Goal: Information Seeking & Learning: Learn about a topic

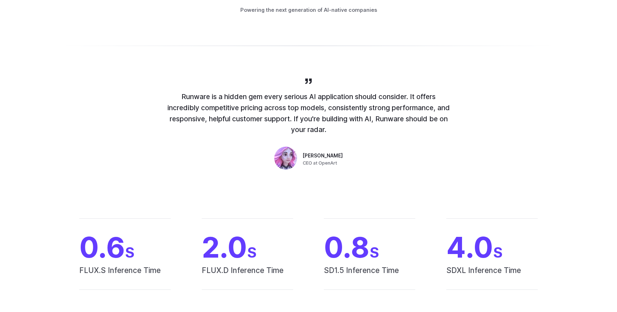
scroll to position [504, 0]
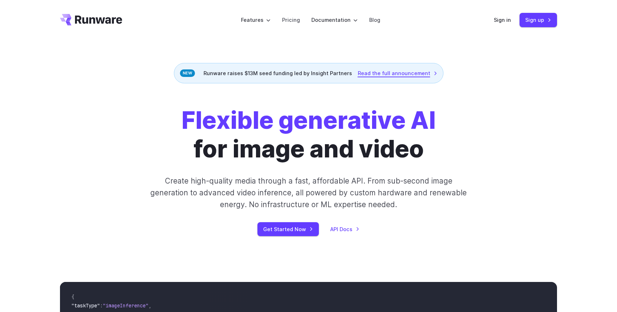
click at [373, 74] on link "Read the full announcement" at bounding box center [398, 73] width 80 height 8
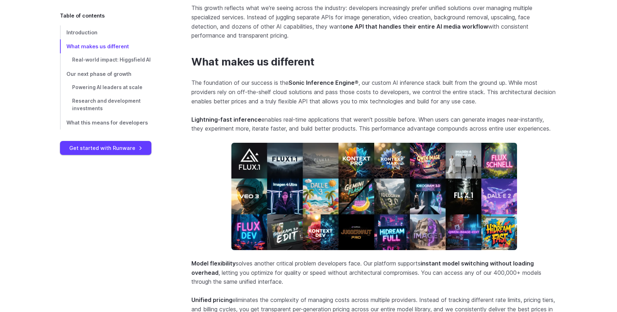
scroll to position [569, 0]
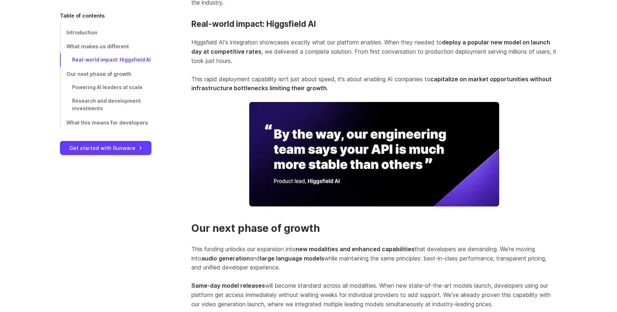
scroll to position [857, 0]
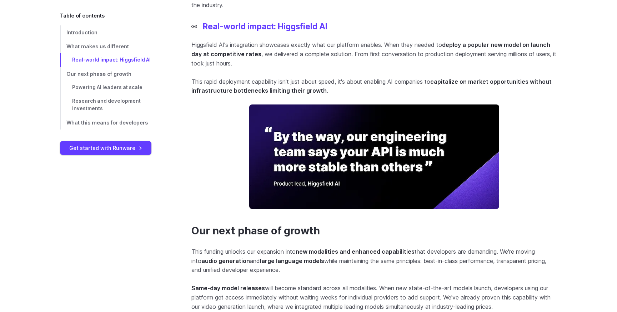
click at [272, 31] on link "Real-world impact: Higgsfield AI" at bounding box center [259, 27] width 136 height 10
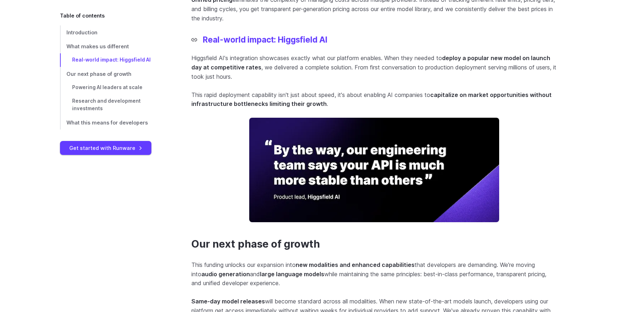
scroll to position [842, 0]
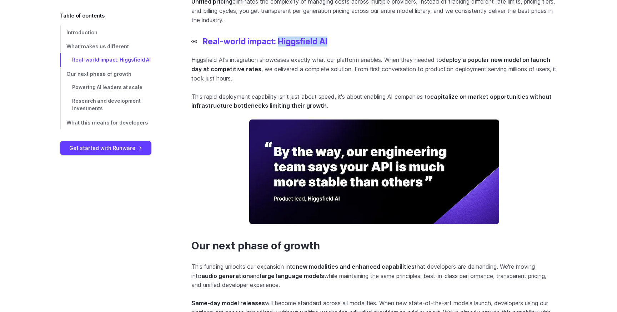
drag, startPoint x: 348, startPoint y: 50, endPoint x: 280, endPoint y: 50, distance: 67.9
click at [280, 46] on h3 "Real-world impact: Higgsfield AI" at bounding box center [374, 42] width 366 height 10
copy link "Higgsfield AI"
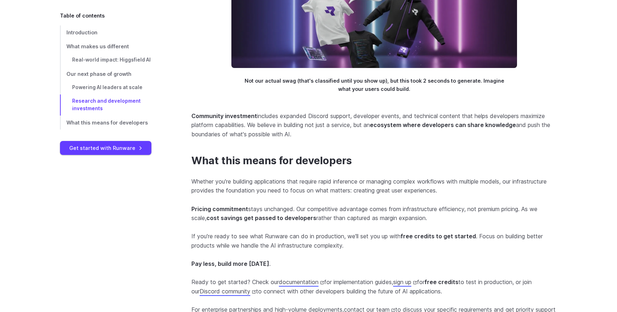
scroll to position [1714, 0]
